Goal: Information Seeking & Learning: Check status

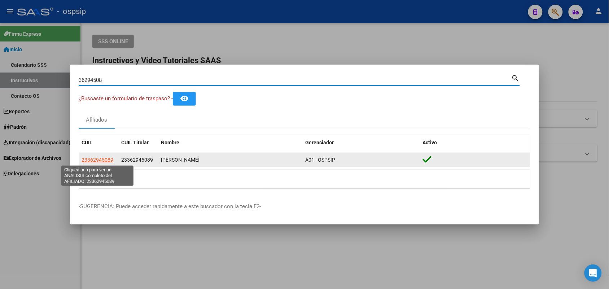
click at [106, 157] on span "23362945089" at bounding box center [98, 160] width 32 height 6
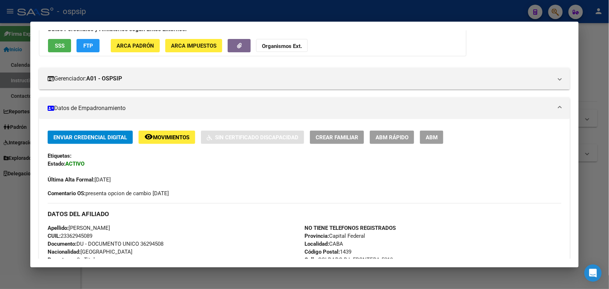
scroll to position [135, 0]
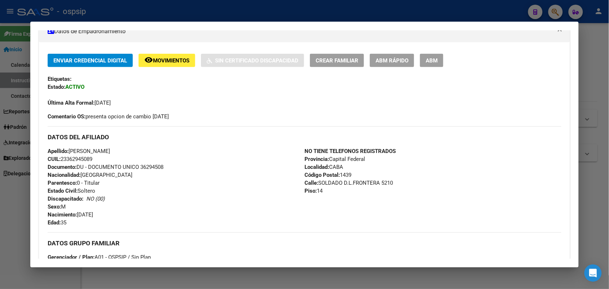
click at [152, 166] on span "Documento: DU - DOCUMENTO UNICO 36294508" at bounding box center [106, 167] width 116 height 6
copy span "36294508"
click at [0, 127] on div at bounding box center [304, 144] width 609 height 289
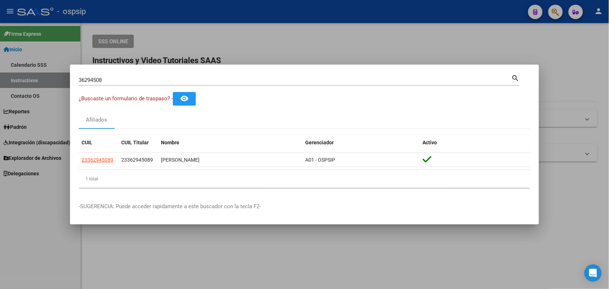
click at [146, 79] on input "36294508" at bounding box center [295, 80] width 433 height 6
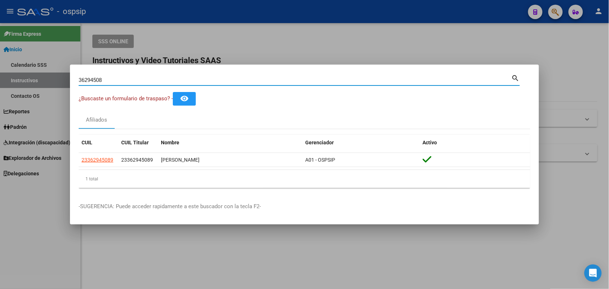
click at [146, 79] on input "36294508" at bounding box center [295, 80] width 433 height 6
type input "27928067"
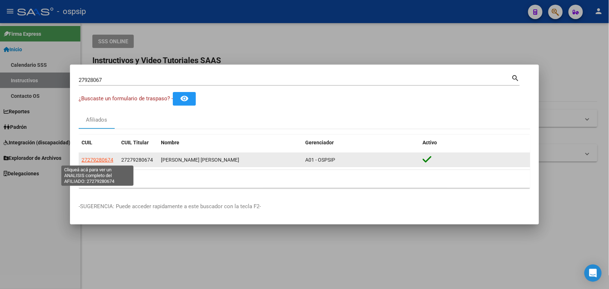
click at [93, 161] on span "27279280674" at bounding box center [98, 160] width 32 height 6
type textarea "27279280674"
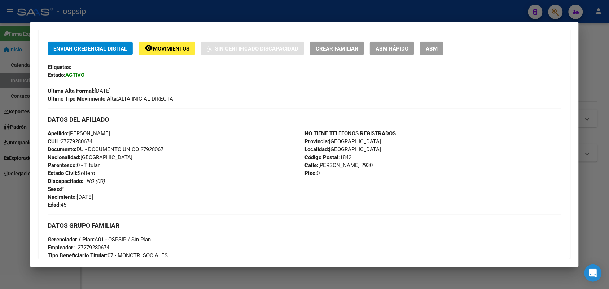
scroll to position [180, 0]
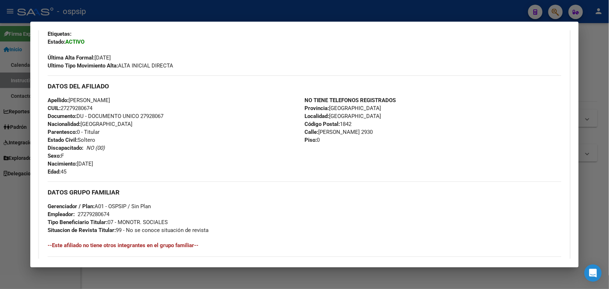
click at [146, 119] on div "Apellido: [PERSON_NAME]: 27279280674 Documento: DU - DOCUMENTO UNICO 27928067 N…" at bounding box center [176, 135] width 257 height 79
copy span "27928067"
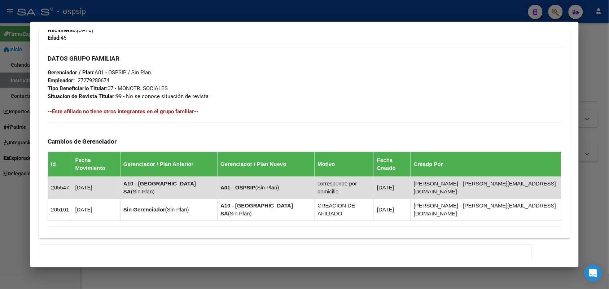
scroll to position [365, 0]
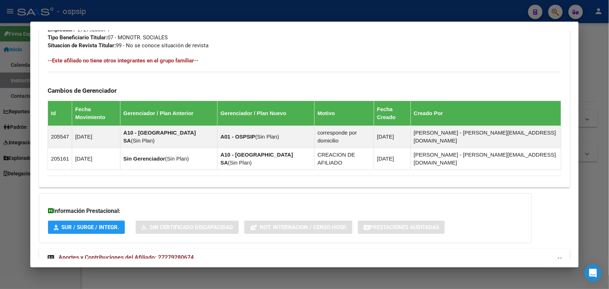
click at [78, 249] on mat-expansion-panel-header "Aportes y Contribuciones del Afiliado: 27279280674" at bounding box center [304, 257] width 531 height 17
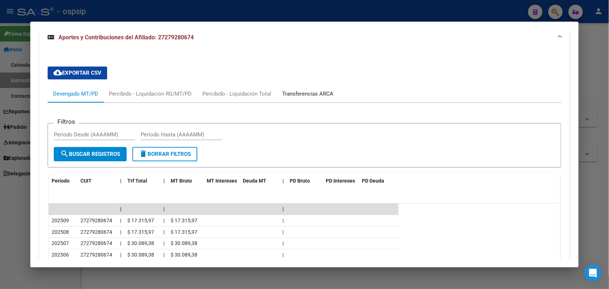
click at [293, 85] on div "Transferencias ARCA" at bounding box center [308, 93] width 62 height 17
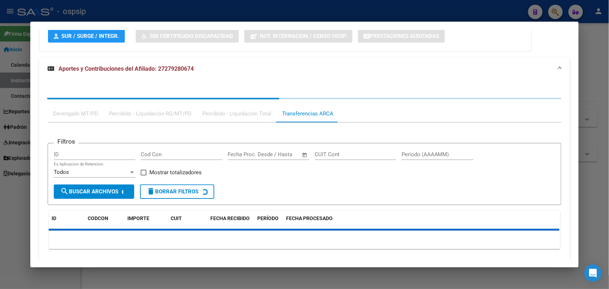
scroll to position [588, 0]
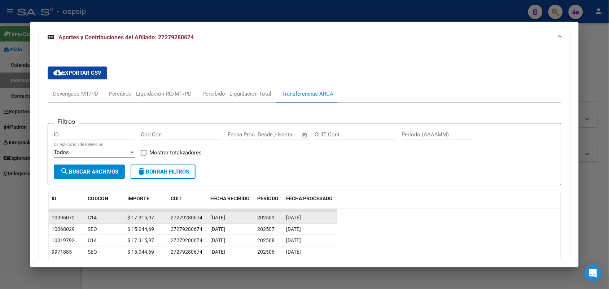
drag, startPoint x: 151, startPoint y: 200, endPoint x: 195, endPoint y: 199, distance: 44.8
click at [195, 209] on datatable-scroller "10096072 C14 $ 17.315,97 27279280674 [DATE] 202509 [DATE] 10068029 SEO $ 15.044…" at bounding box center [304, 268] width 511 height 118
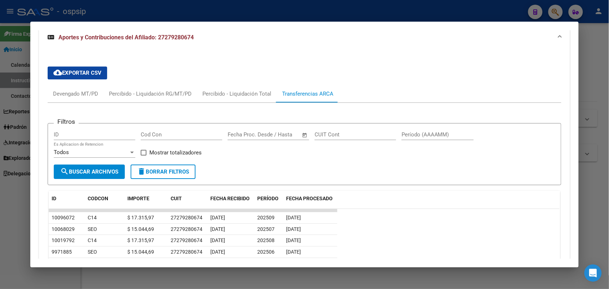
click at [384, 224] on datatable-row-wrapper "10068029 SEO $ 15.044,69 27279280674 [DATE] 202507 [DATE]" at bounding box center [304, 230] width 511 height 12
drag, startPoint x: 392, startPoint y: 210, endPoint x: 341, endPoint y: 214, distance: 51.4
click at [360, 247] on datatable-row-wrapper "9971885 SEO $ 15.044,69 27279280674 [DATE] 202506 [DATE]" at bounding box center [304, 253] width 511 height 12
click at [0, 24] on div at bounding box center [304, 144] width 609 height 289
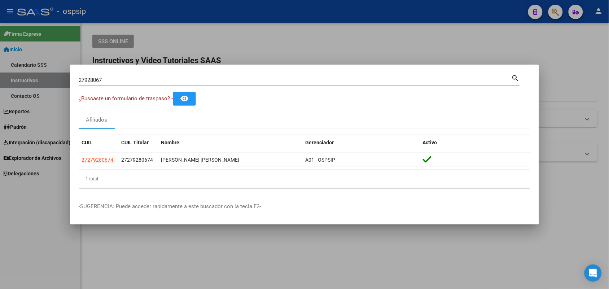
click at [112, 82] on input "27928067" at bounding box center [295, 80] width 433 height 6
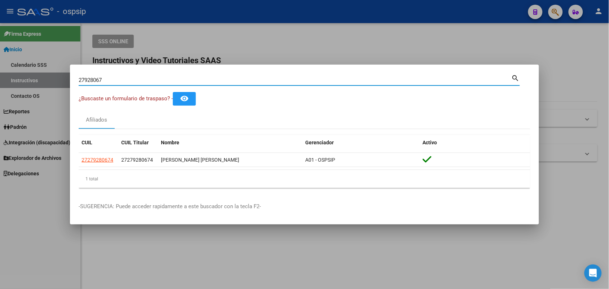
click at [112, 82] on input "27928067" at bounding box center [295, 80] width 433 height 6
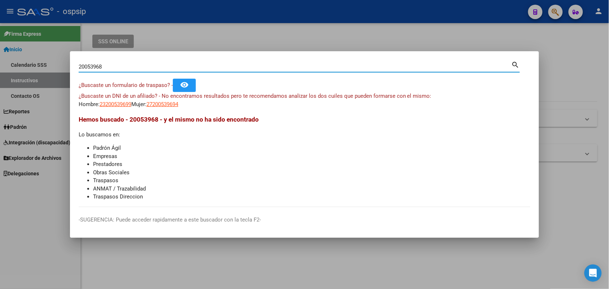
type input "20053968"
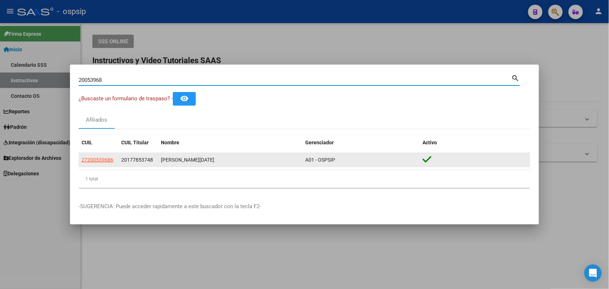
drag, startPoint x: 114, startPoint y: 154, endPoint x: 111, endPoint y: 161, distance: 6.8
click at [113, 156] on datatable-body-cell "27200539686" at bounding box center [99, 160] width 40 height 14
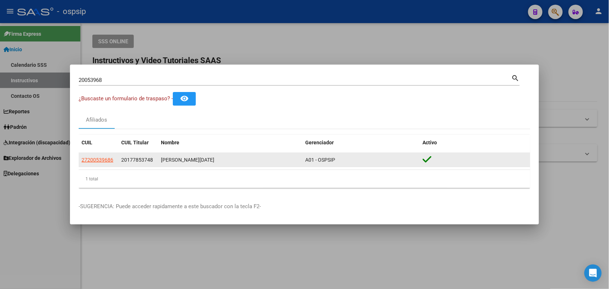
click at [109, 164] on datatable-body-cell "27200539686" at bounding box center [99, 160] width 40 height 14
click at [108, 163] on span "27200539686" at bounding box center [98, 160] width 32 height 6
type textarea "27200539686"
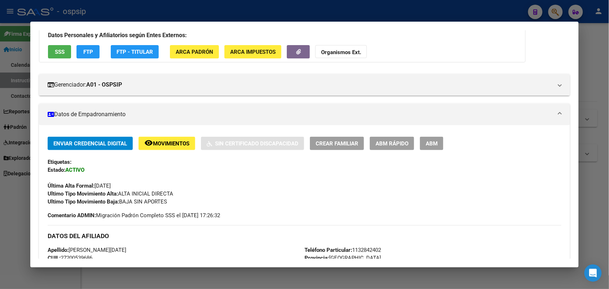
scroll to position [90, 0]
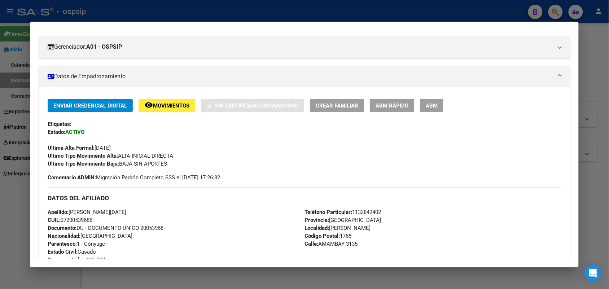
click at [153, 230] on span "Documento: DU - DOCUMENTO UNICO 20053968" at bounding box center [106, 228] width 116 height 6
copy span "20053968"
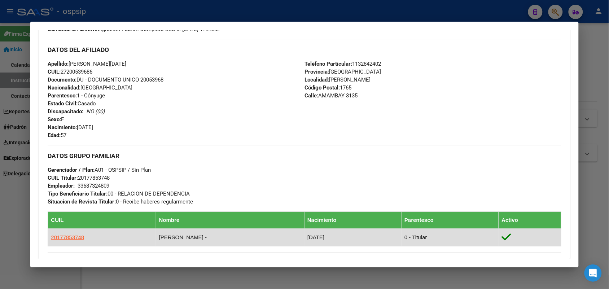
scroll to position [271, 0]
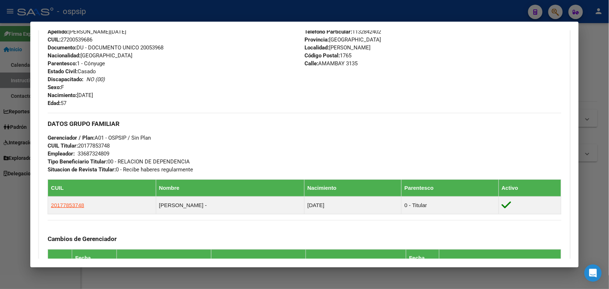
drag, startPoint x: 145, startPoint y: 51, endPoint x: 147, endPoint y: 42, distance: 8.8
drag, startPoint x: 147, startPoint y: 42, endPoint x: 145, endPoint y: 47, distance: 5.4
click at [147, 47] on span "Documento: DU - DOCUMENTO UNICO 20053968" at bounding box center [106, 47] width 116 height 6
click at [145, 47] on span "Documento: DU - DOCUMENTO UNICO 20053968" at bounding box center [106, 47] width 116 height 6
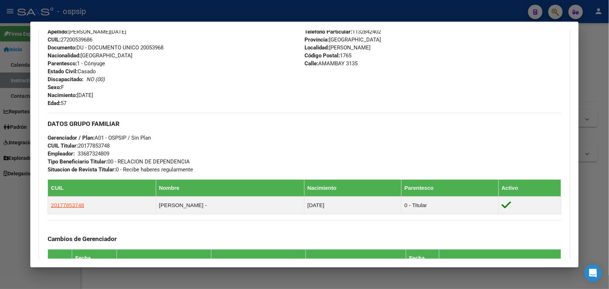
copy span "20053968"
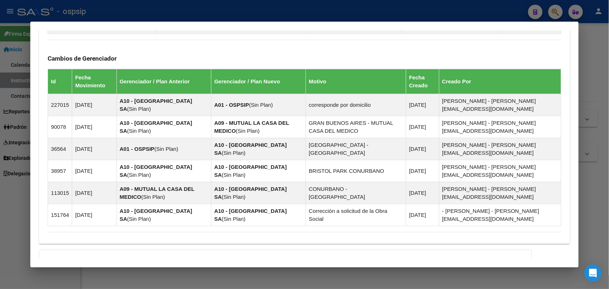
drag, startPoint x: 0, startPoint y: 88, endPoint x: 43, endPoint y: 88, distance: 42.6
click at [0, 89] on div at bounding box center [304, 144] width 609 height 289
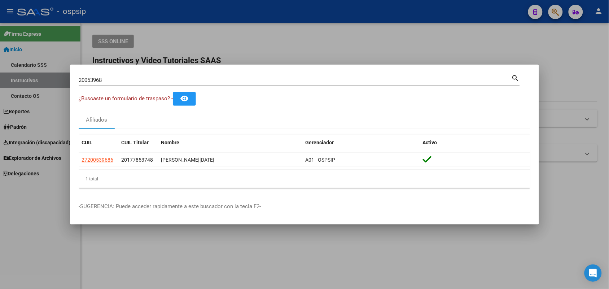
click at [96, 79] on input "20053968" at bounding box center [295, 80] width 433 height 6
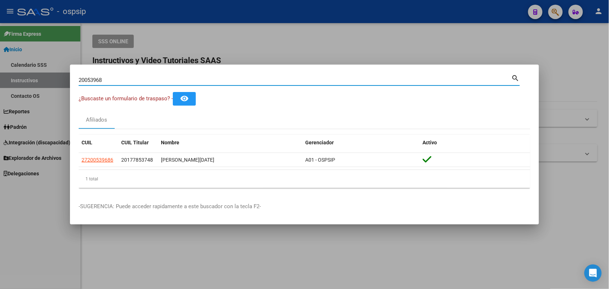
click at [96, 79] on input "20053968" at bounding box center [295, 80] width 433 height 6
type input "4"
type input "34201443"
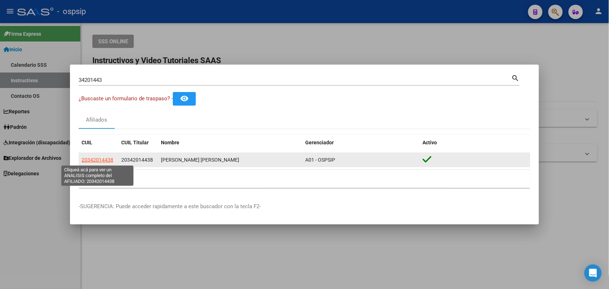
click at [109, 159] on span "20342014438" at bounding box center [98, 160] width 32 height 6
type textarea "20342014438"
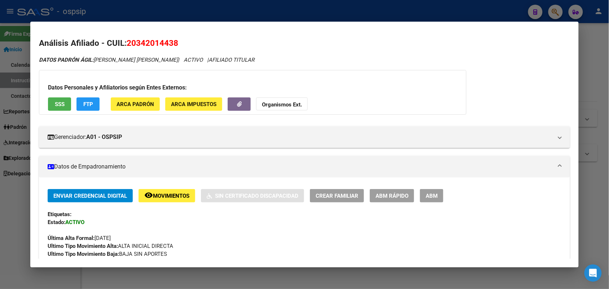
scroll to position [135, 0]
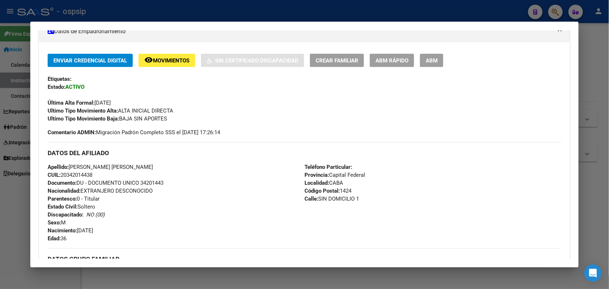
click at [150, 183] on span "Documento: DU - DOCUMENTO UNICO 34201443" at bounding box center [106, 183] width 116 height 6
copy span "34201443"
click at [0, 138] on div at bounding box center [304, 144] width 609 height 289
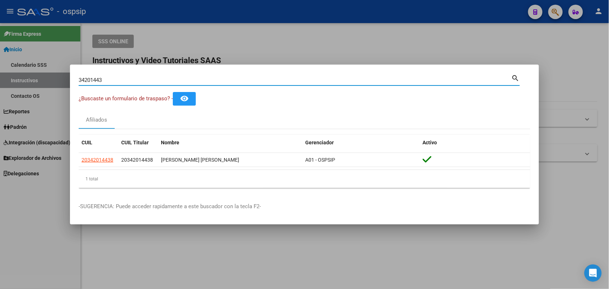
click at [109, 80] on input "34201443" at bounding box center [295, 80] width 433 height 6
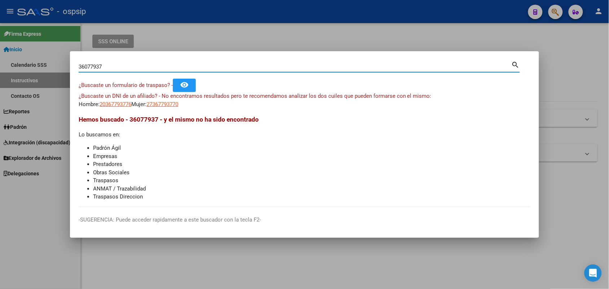
type input "36077937"
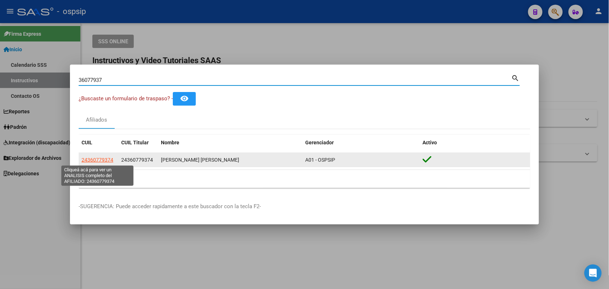
click at [94, 162] on span "24360779374" at bounding box center [98, 160] width 32 height 6
type textarea "24360779374"
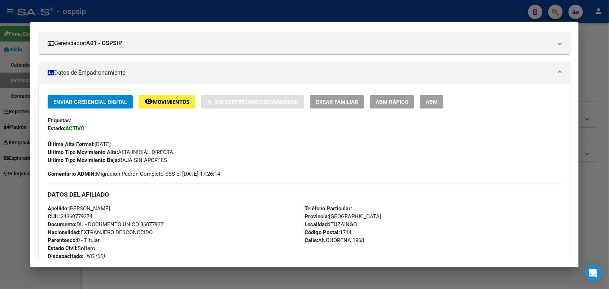
scroll to position [271, 0]
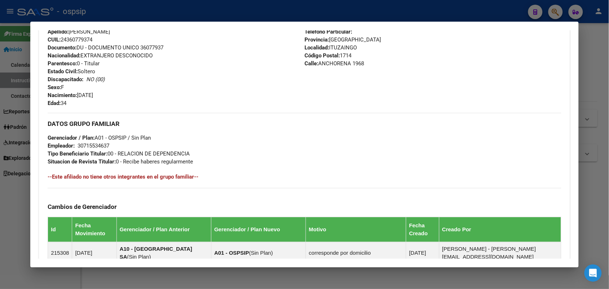
click at [150, 46] on span "Documento: DU - DOCUMENTO UNICO 36077937" at bounding box center [106, 47] width 116 height 6
copy span "36077937"
drag, startPoint x: 158, startPoint y: 51, endPoint x: 152, endPoint y: 45, distance: 7.4
click at [152, 48] on span "Documento: DU - DOCUMENTO UNICO 36077937" at bounding box center [106, 47] width 116 height 6
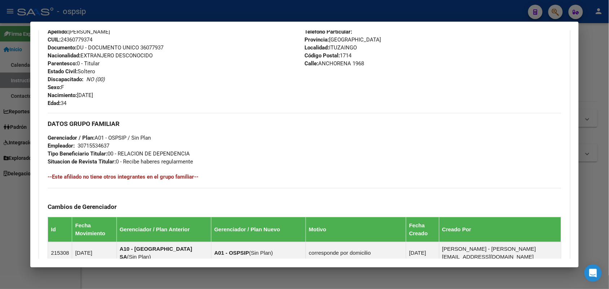
click at [152, 48] on span "Documento: DU - DOCUMENTO UNICO 36077937" at bounding box center [106, 47] width 116 height 6
drag, startPoint x: 147, startPoint y: 44, endPoint x: 145, endPoint y: 48, distance: 3.8
click at [166, 59] on div "Apellido: [PERSON_NAME] CUIL: 24360779374 Documento: DU - DOCUMENTO UNICO 36077…" at bounding box center [176, 67] width 257 height 79
drag, startPoint x: 154, startPoint y: 165, endPoint x: 66, endPoint y: 165, distance: 88.1
click at [66, 165] on div "DATOS GRUPO FAMILIAR Gerenciador / Plan: A01 - OSPSIP / Sin Plan Empleador: 307…" at bounding box center [305, 139] width 514 height 53
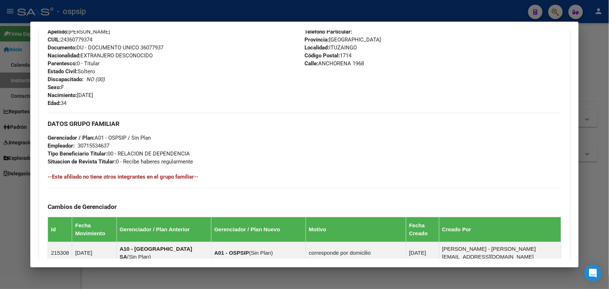
drag, startPoint x: 66, startPoint y: 165, endPoint x: 347, endPoint y: 157, distance: 281.6
drag, startPoint x: 347, startPoint y: 157, endPoint x: 233, endPoint y: 185, distance: 117.7
click at [235, 185] on div "DATOS GRUPO FAMILIAR Gerenciador / Plan: A01 - OSPSIP / Sin Plan Empleador: 307…" at bounding box center [305, 243] width 514 height 261
drag, startPoint x: 235, startPoint y: 185, endPoint x: 213, endPoint y: 196, distance: 24.4
drag, startPoint x: 213, startPoint y: 196, endPoint x: 514, endPoint y: 206, distance: 301.5
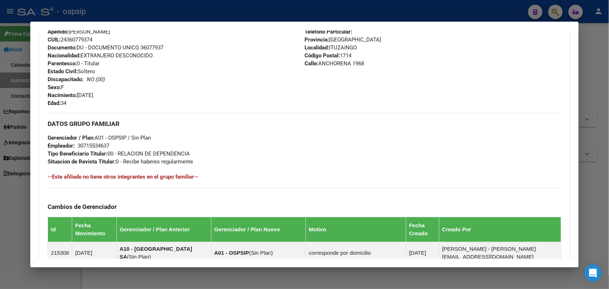
drag, startPoint x: 514, startPoint y: 206, endPoint x: 205, endPoint y: 117, distance: 322.0
click at [210, 118] on div "DATOS GRUPO FAMILIAR Gerenciador / Plan: A01 - OSPSIP / Sin Plan Empleador: 307…" at bounding box center [305, 139] width 514 height 53
drag, startPoint x: 195, startPoint y: 115, endPoint x: 93, endPoint y: 110, distance: 102.6
drag, startPoint x: 93, startPoint y: 110, endPoint x: 35, endPoint y: 158, distance: 74.6
drag, startPoint x: 35, startPoint y: 158, endPoint x: 381, endPoint y: 94, distance: 352.3
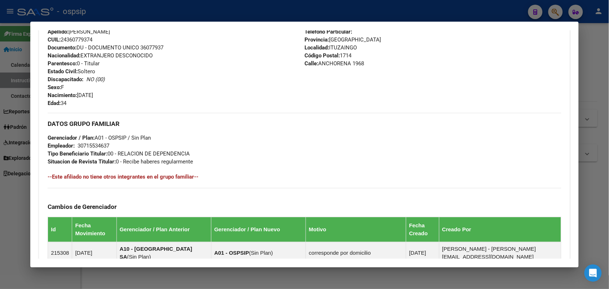
drag, startPoint x: 381, startPoint y: 94, endPoint x: 291, endPoint y: 92, distance: 90.6
drag, startPoint x: 291, startPoint y: 92, endPoint x: 193, endPoint y: 104, distance: 98.5
drag, startPoint x: 193, startPoint y: 104, endPoint x: 152, endPoint y: 126, distance: 47.0
click at [152, 126] on div "DATOS GRUPO FAMILIAR Gerenciador / Plan: A01 - OSPSIP / Sin Plan Empleador: 307…" at bounding box center [305, 139] width 514 height 53
drag, startPoint x: 154, startPoint y: 127, endPoint x: 136, endPoint y: 111, distance: 24.0
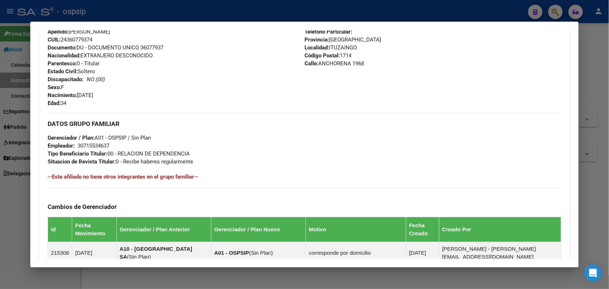
click at [136, 111] on div "Enviar Credencial Digital remove_red_eye Movimientos Sin Certificado Discapacid…" at bounding box center [305, 149] width 514 height 462
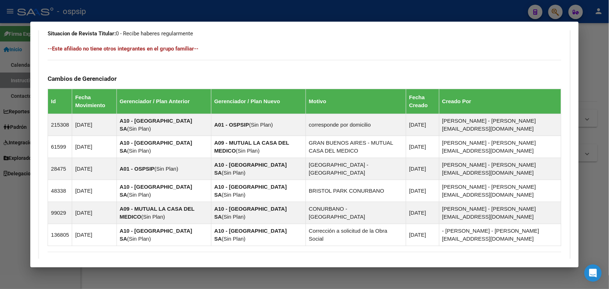
scroll to position [406, 0]
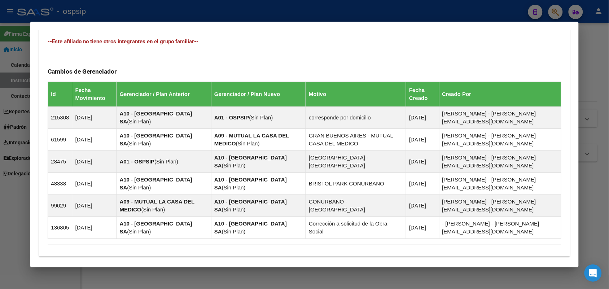
drag, startPoint x: 274, startPoint y: 73, endPoint x: 219, endPoint y: 65, distance: 55.4
click at [219, 65] on div "Cambios de Gerenciador Id Fecha Movimiento Gerenciador / Plan Anterior Gerencia…" at bounding box center [305, 146] width 514 height 186
drag, startPoint x: 219, startPoint y: 67, endPoint x: 499, endPoint y: 67, distance: 279.7
drag, startPoint x: 499, startPoint y: 67, endPoint x: 144, endPoint y: 58, distance: 355.6
drag, startPoint x: 144, startPoint y: 58, endPoint x: 109, endPoint y: 53, distance: 34.7
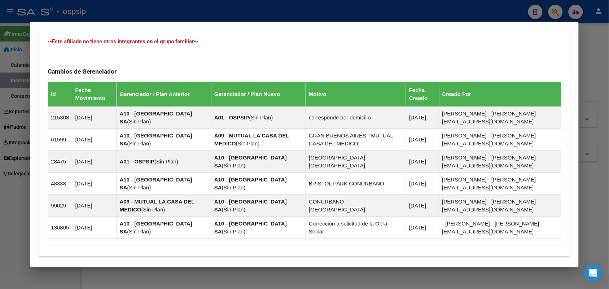
click at [109, 53] on div "Cambios de Gerenciador Id Fecha Movimiento Gerenciador / Plan Anterior Gerencia…" at bounding box center [305, 146] width 514 height 186
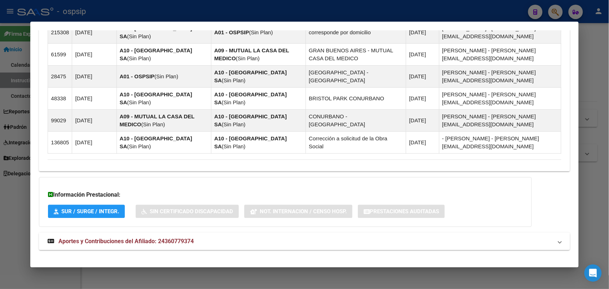
click at [140, 239] on mat-expansion-panel-header "Aportes y Contribuciones del Afiliado: 24360779374" at bounding box center [304, 241] width 531 height 17
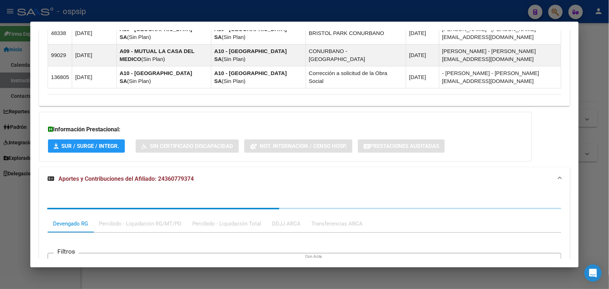
scroll to position [672, 0]
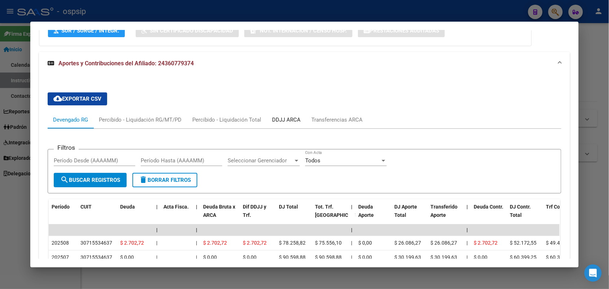
click at [282, 116] on div "DDJJ ARCA" at bounding box center [286, 120] width 29 height 8
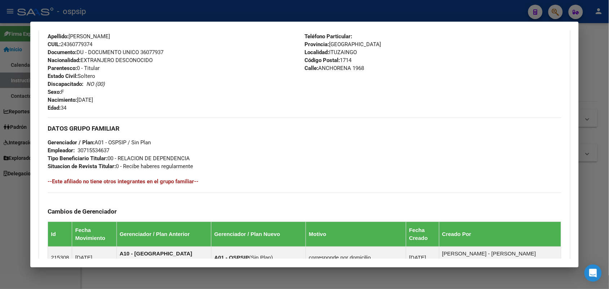
scroll to position [0, 0]
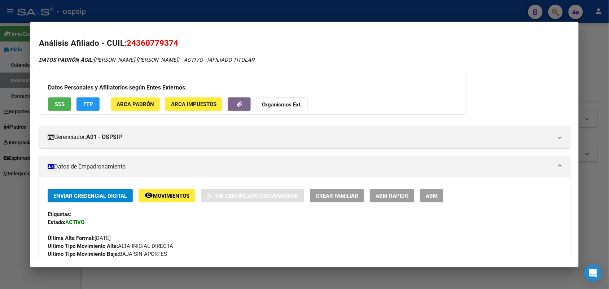
click at [0, 153] on div at bounding box center [304, 144] width 609 height 289
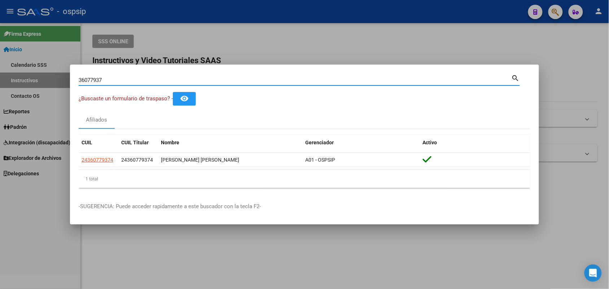
click at [111, 77] on input "36077937" at bounding box center [295, 80] width 433 height 6
type input "14639813"
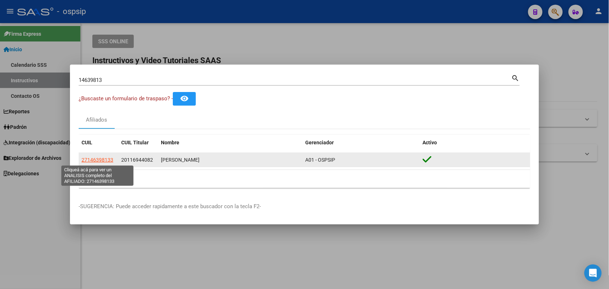
click at [92, 158] on span "27146398133" at bounding box center [98, 160] width 32 height 6
type textarea "27146398133"
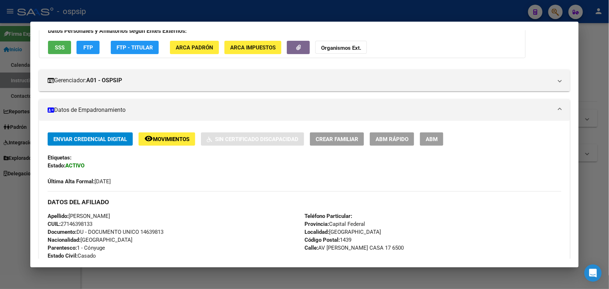
scroll to position [135, 0]
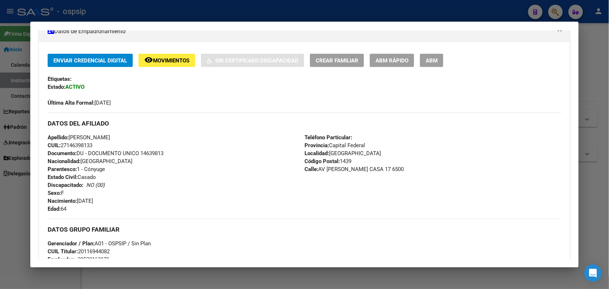
click at [150, 154] on span "Documento: DU - DOCUMENTO UNICO 14639813" at bounding box center [106, 153] width 116 height 6
copy span "14639813"
click at [6, 104] on div at bounding box center [304, 144] width 609 height 289
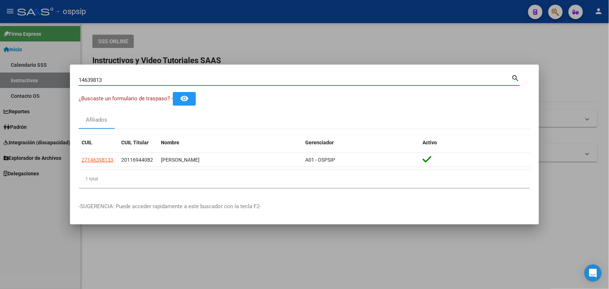
click at [91, 78] on input "14639813" at bounding box center [295, 80] width 433 height 6
type input "16668611"
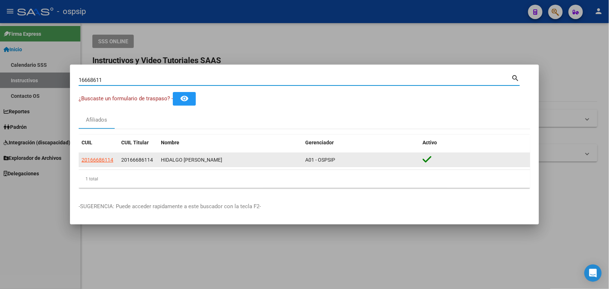
drag, startPoint x: 92, startPoint y: 156, endPoint x: 92, endPoint y: 161, distance: 5.4
click at [92, 158] on app-link-go-to "20166686114" at bounding box center [98, 160] width 32 height 8
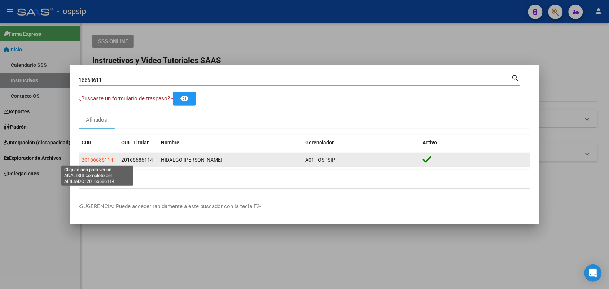
click at [92, 161] on span "20166686114" at bounding box center [98, 160] width 32 height 6
type textarea "20166686114"
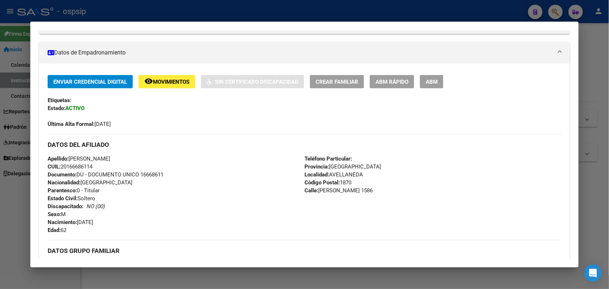
scroll to position [180, 0]
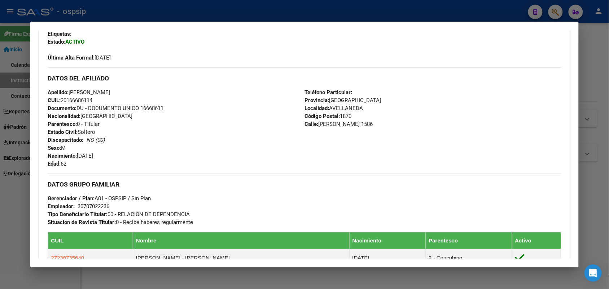
click at [154, 109] on span "Documento: DU - DOCUMENTO UNICO 16668611" at bounding box center [106, 108] width 116 height 6
copy span "16668611"
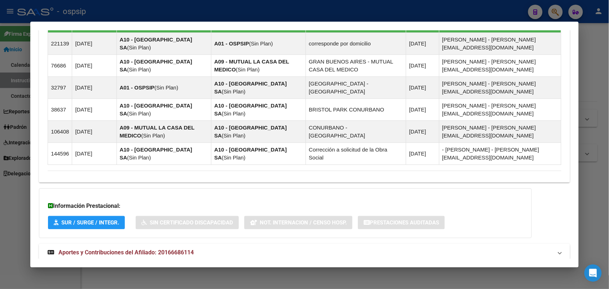
scroll to position [487, 0]
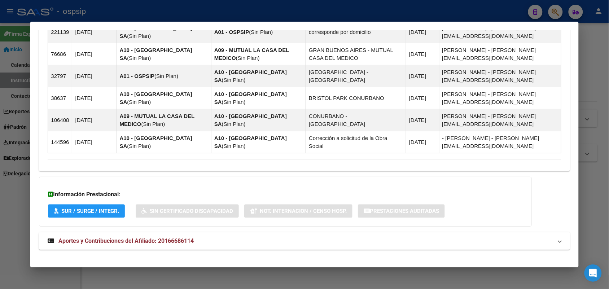
click at [149, 239] on mat-expansion-panel-header "Aportes y Contribuciones del Afiliado: 20166686114" at bounding box center [304, 240] width 531 height 17
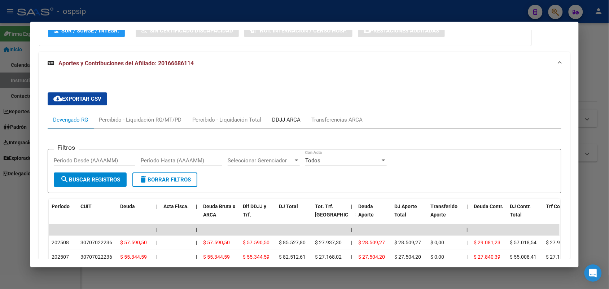
click at [274, 116] on div "DDJJ ARCA" at bounding box center [286, 120] width 29 height 8
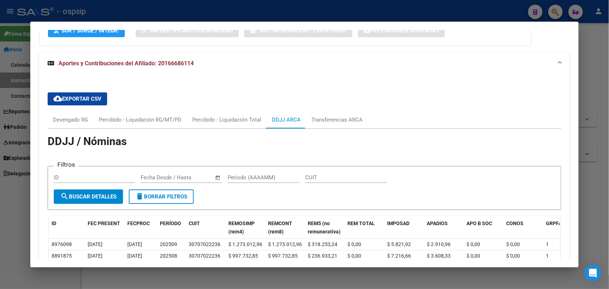
click at [5, 107] on div at bounding box center [304, 144] width 609 height 289
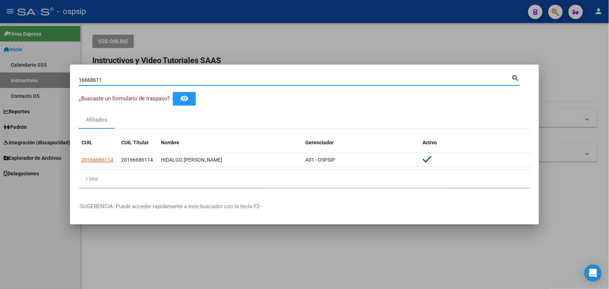
click at [93, 78] on input "16668611" at bounding box center [295, 80] width 433 height 6
click at [92, 78] on input "16668611" at bounding box center [295, 80] width 433 height 6
click at [79, 82] on input "16668611" at bounding box center [295, 80] width 433 height 6
click at [82, 82] on input "16668611" at bounding box center [295, 80] width 433 height 6
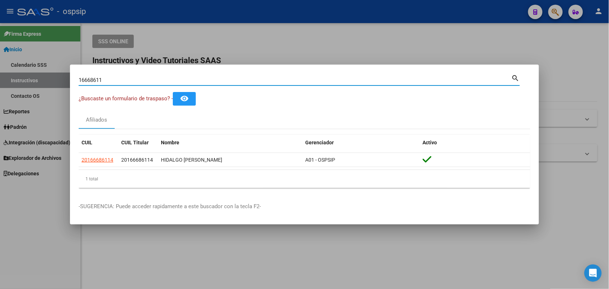
click at [82, 82] on input "16668611" at bounding box center [295, 80] width 433 height 6
type input "18900305"
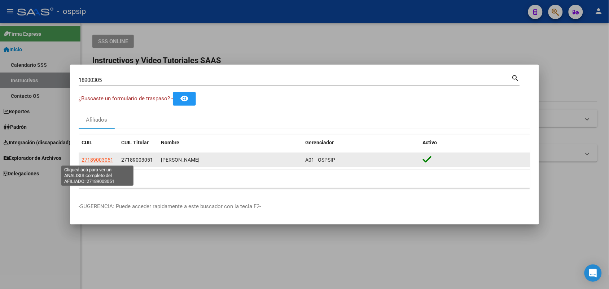
click at [101, 161] on span "27189003051" at bounding box center [98, 160] width 32 height 6
type textarea "27189003051"
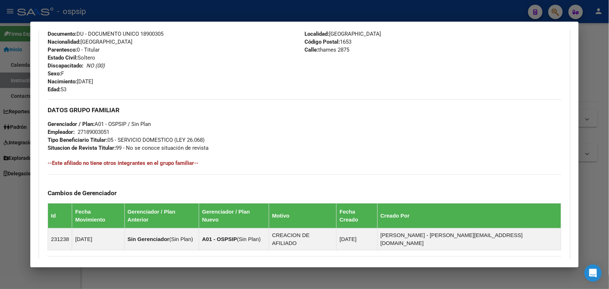
scroll to position [226, 0]
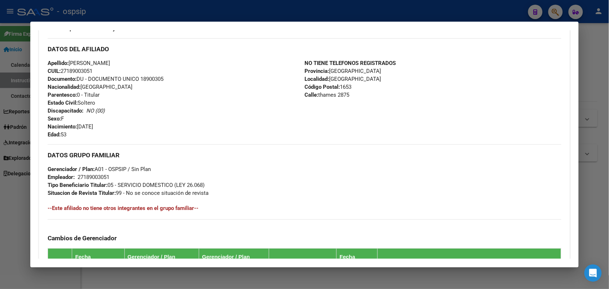
click at [145, 81] on span "Documento: DU - DOCUMENTO UNICO 18900305" at bounding box center [106, 79] width 116 height 6
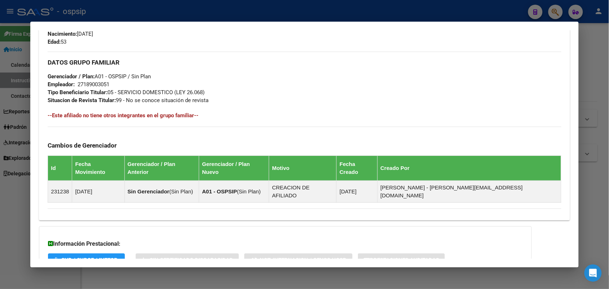
scroll to position [359, 0]
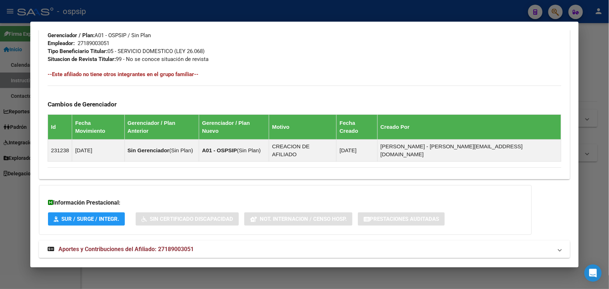
click at [174, 246] on span "Aportes y Contribuciones del Afiliado: 27189003051" at bounding box center [125, 249] width 135 height 7
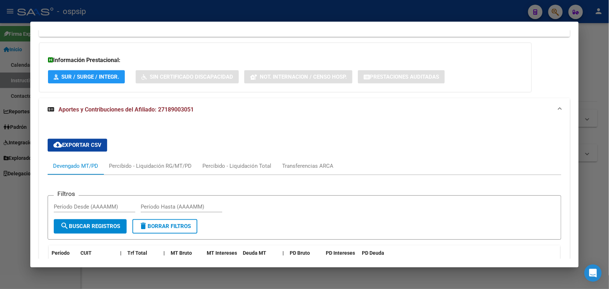
scroll to position [582, 0]
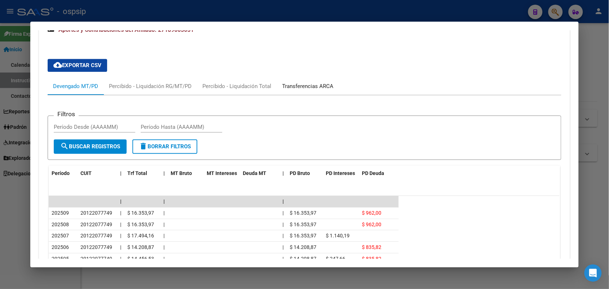
click at [293, 82] on div "Transferencias ARCA" at bounding box center [307, 86] width 51 height 8
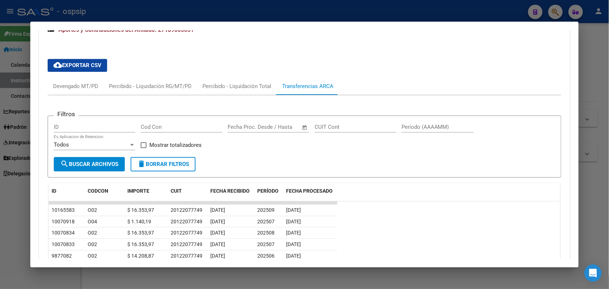
click at [0, 228] on div at bounding box center [304, 144] width 609 height 289
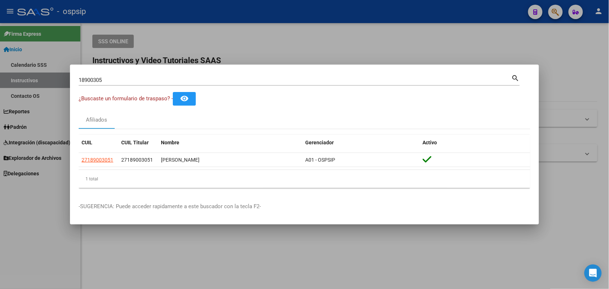
click at [93, 82] on input "18900305" at bounding box center [295, 80] width 433 height 6
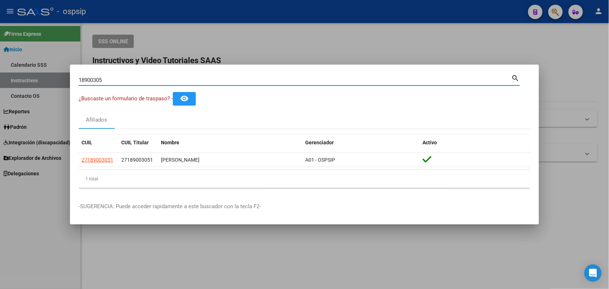
click at [93, 82] on input "18900305" at bounding box center [295, 80] width 433 height 6
type input "59246055"
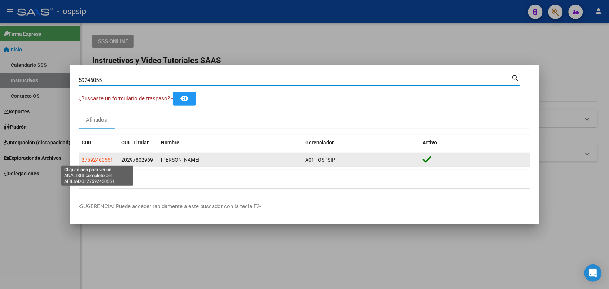
click at [84, 161] on span "27592460551" at bounding box center [98, 160] width 32 height 6
type textarea "27592460551"
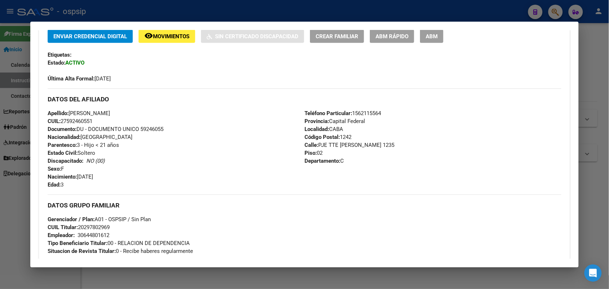
scroll to position [180, 0]
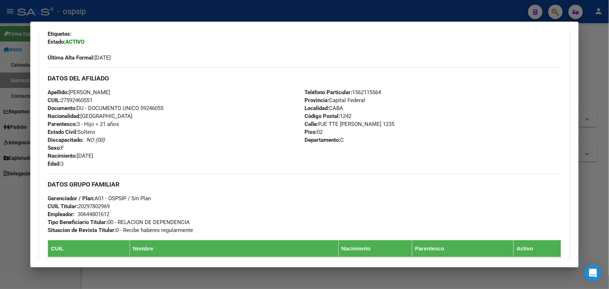
click at [153, 110] on span "Documento: DU - DOCUMENTO UNICO 59246055" at bounding box center [106, 108] width 116 height 6
